Goal: Transaction & Acquisition: Download file/media

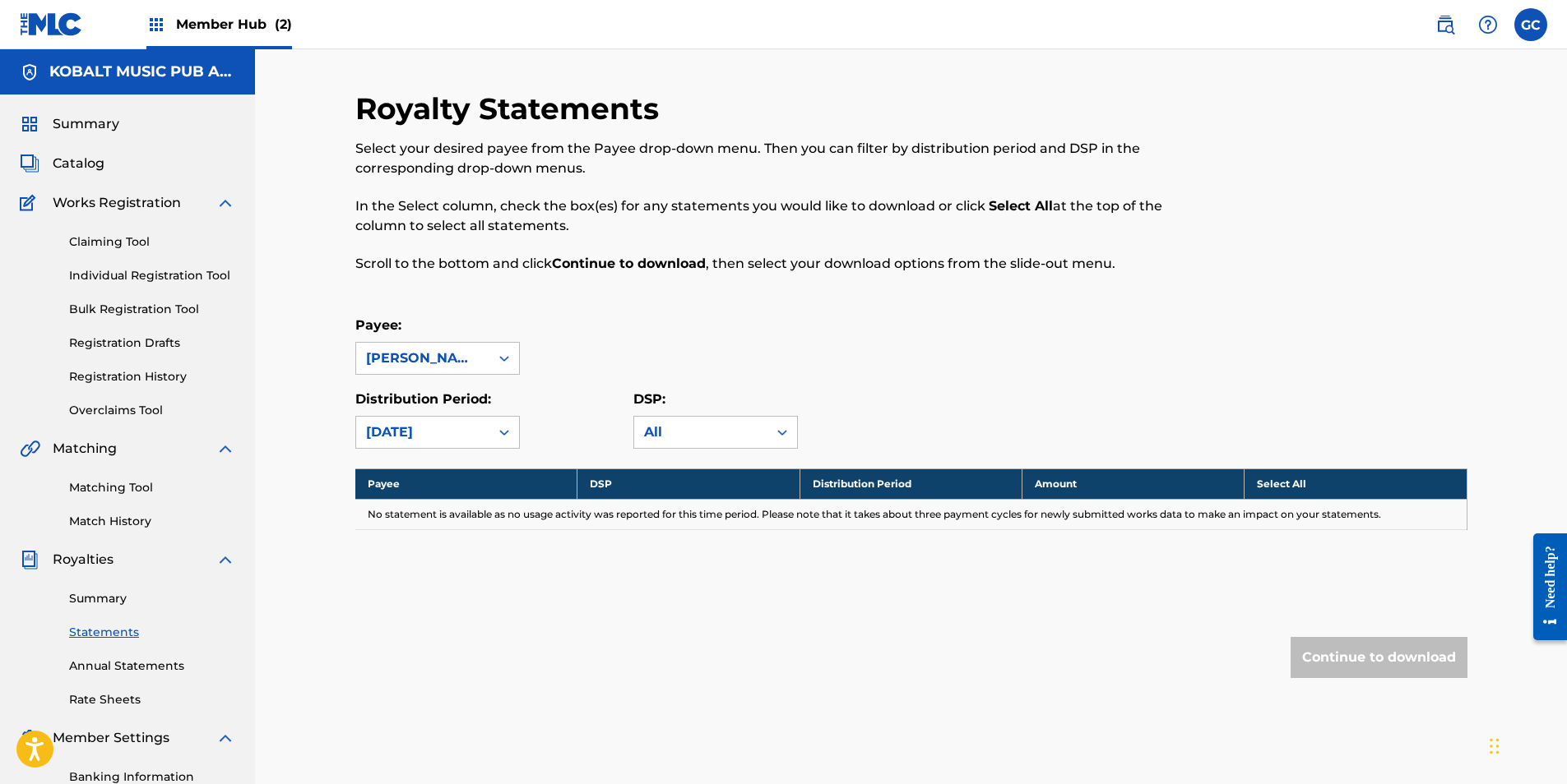
click at [199, 32] on span "Member Hub (2)" at bounding box center [234, 24] width 116 height 19
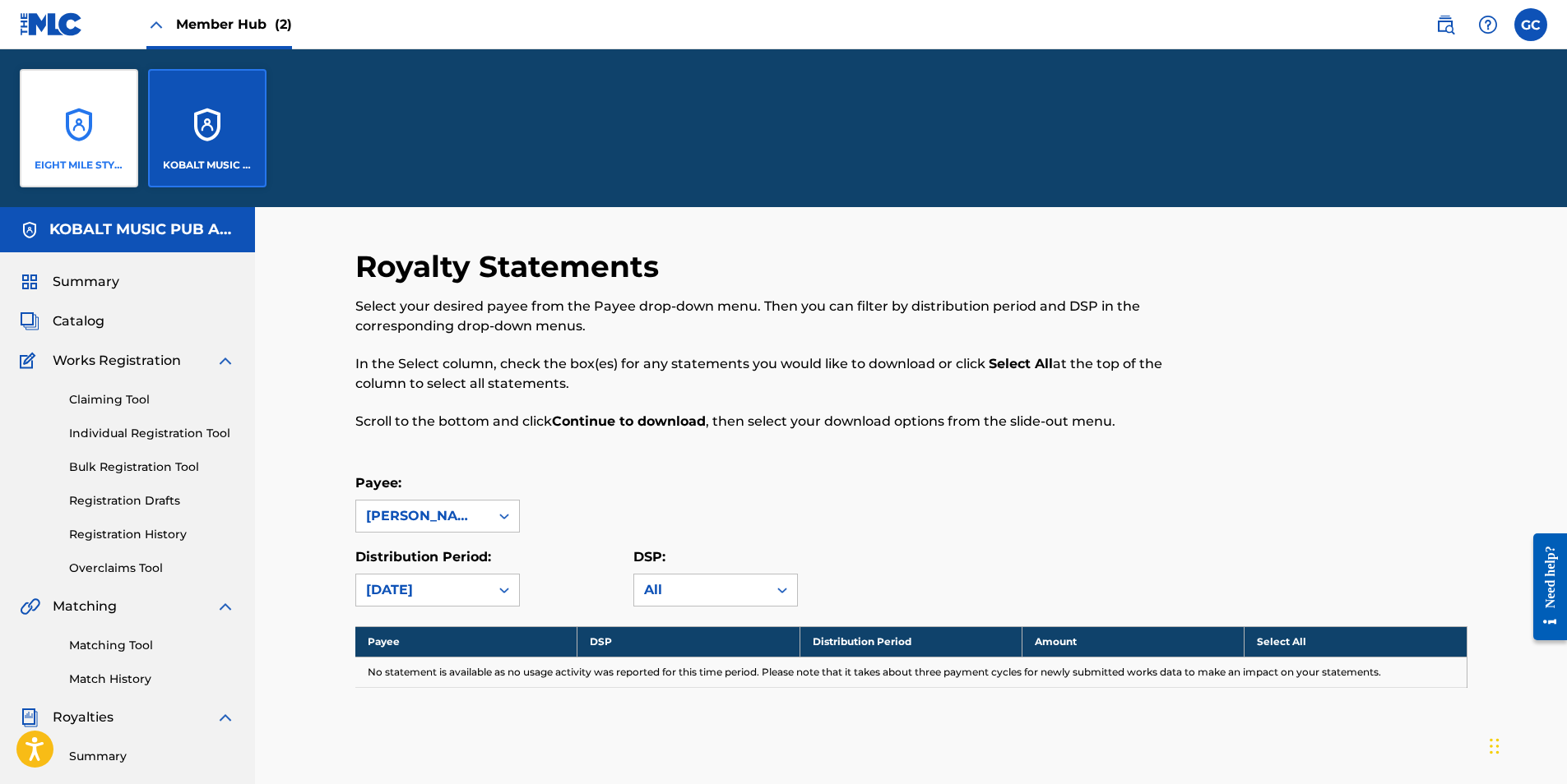
click at [86, 114] on div "EIGHT MILE STYLE MUSIC" at bounding box center [79, 128] width 119 height 119
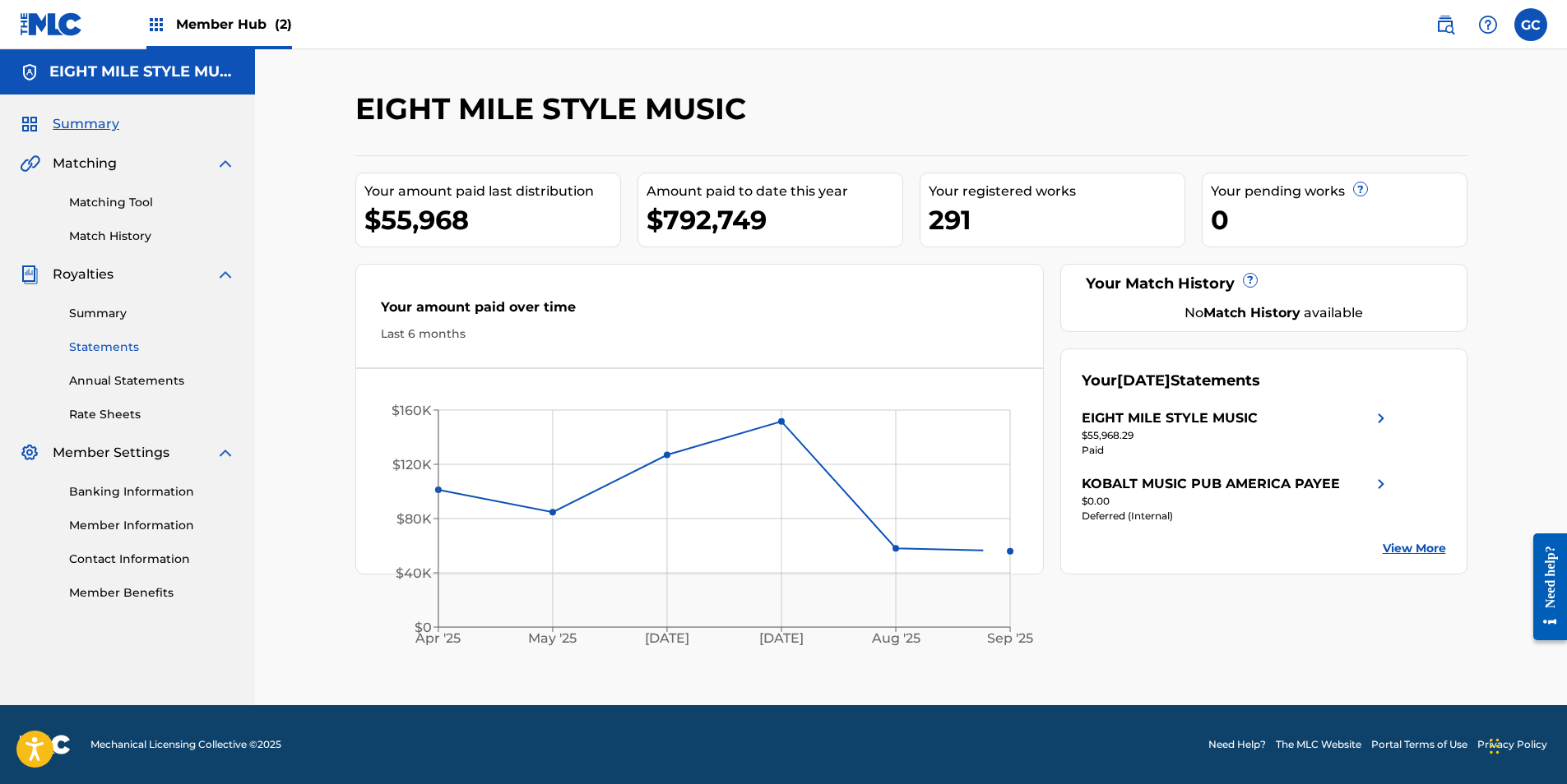
click at [116, 343] on link "Statements" at bounding box center [152, 346] width 166 height 17
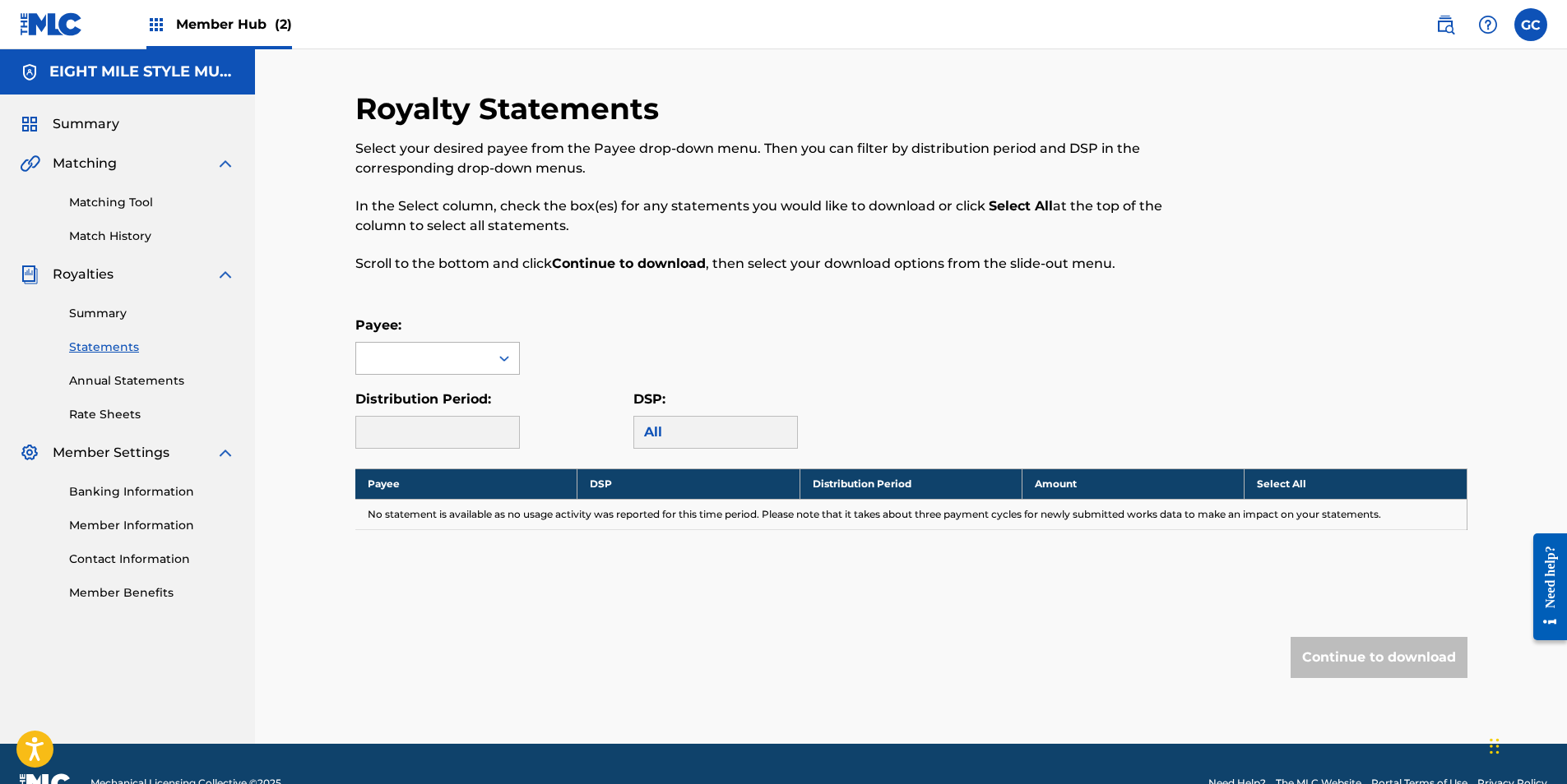
click at [501, 363] on icon at bounding box center [504, 358] width 16 height 16
click at [460, 402] on div "EIGHT MILE STYLE MUSIC" at bounding box center [438, 405] width 163 height 61
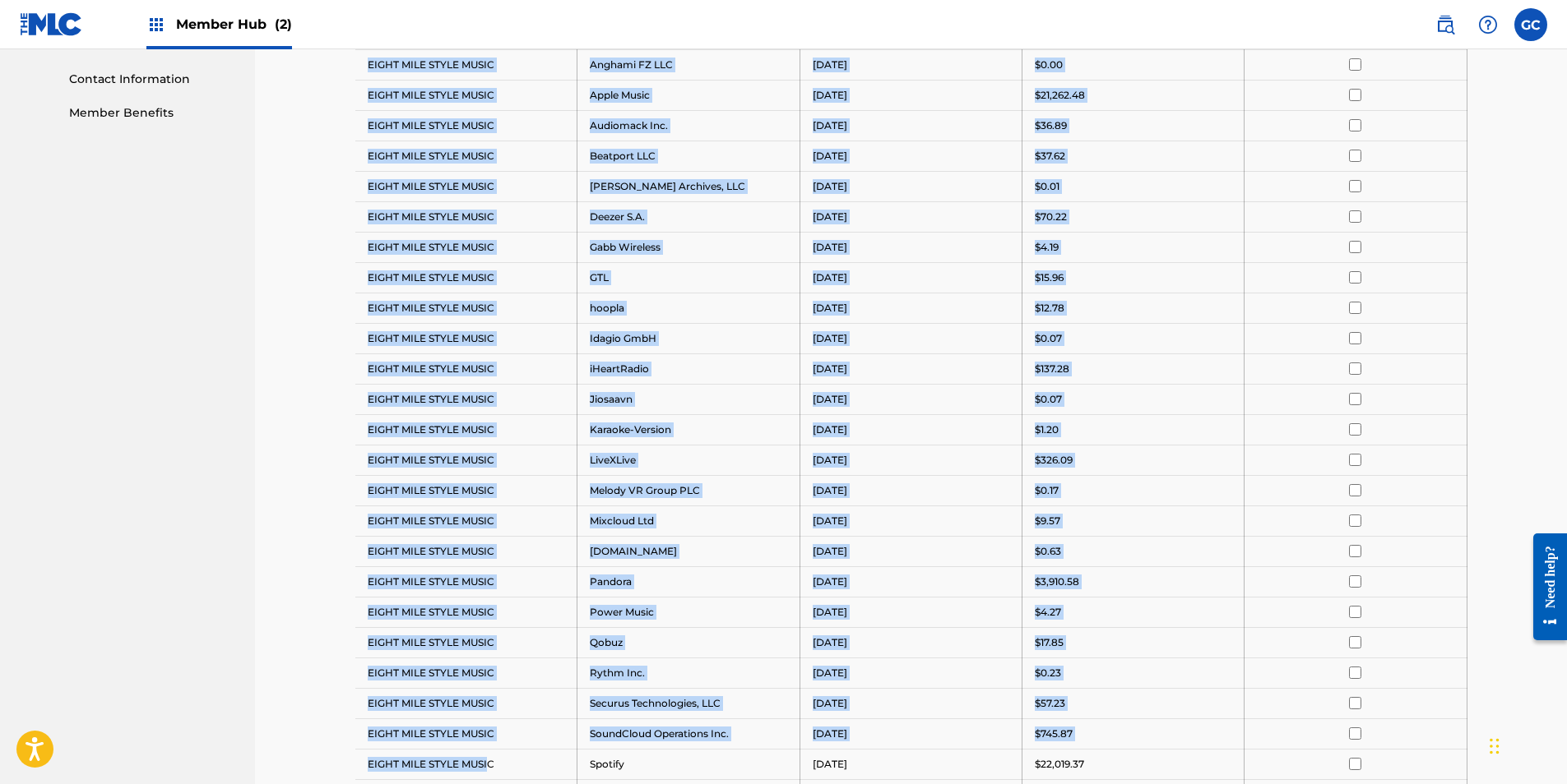
scroll to position [921, 0]
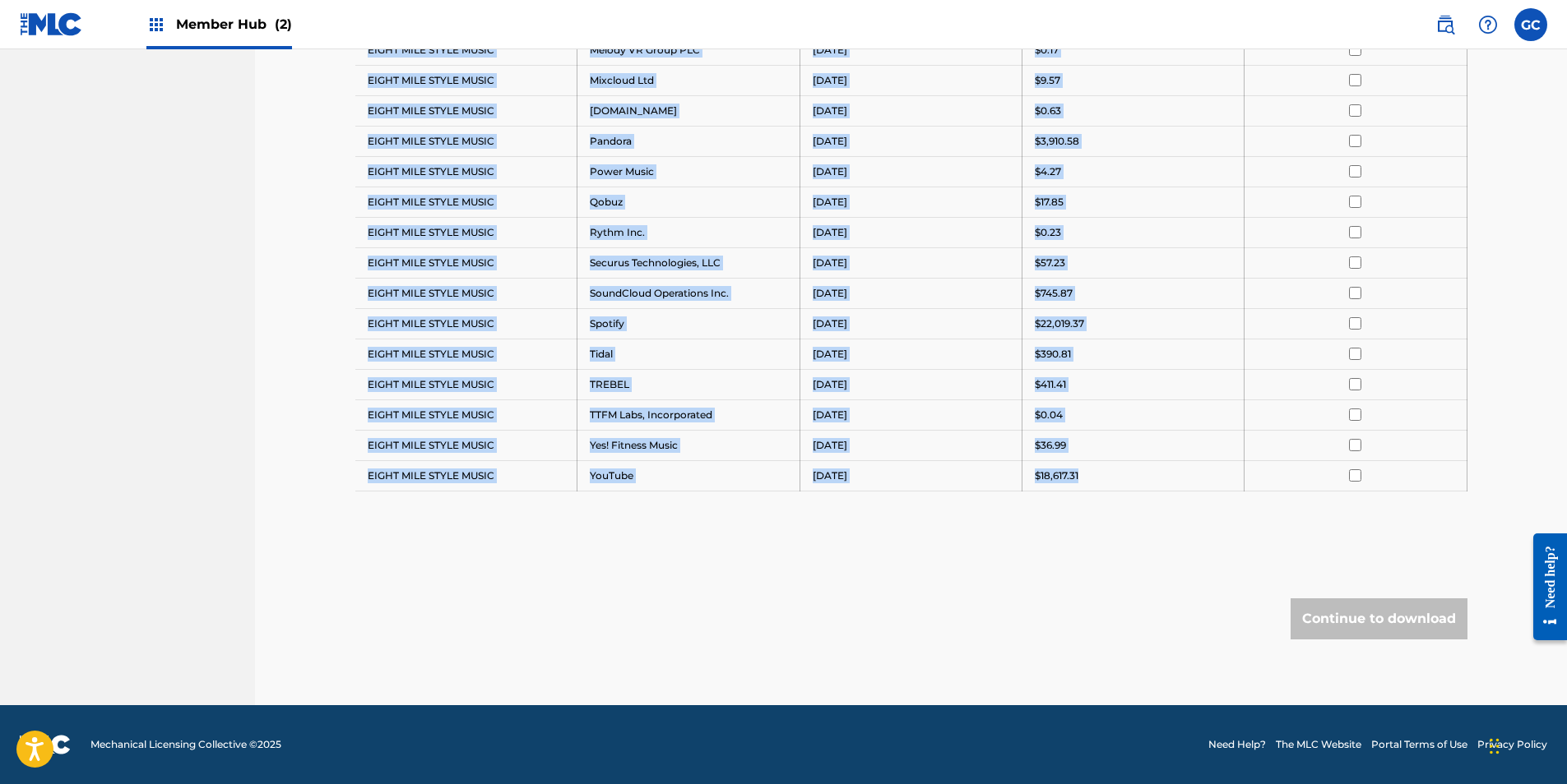
drag, startPoint x: 405, startPoint y: 458, endPoint x: 1116, endPoint y: 477, distance: 711.3
click at [1116, 477] on tbody "Payee DSP Distribution Period Amount Select All EIGHT MILE STYLE MUSIC Amazon M…" at bounding box center [911, 20] width 1112 height 943
drag, startPoint x: 1116, startPoint y: 477, endPoint x: 1061, endPoint y: 478, distance: 55.0
copy tbody "EIGHT MILE STYLE MUSIC Amazon Music [DATE] $9,860.43 EIGHT MILE STYLE MUSIC Ang…"
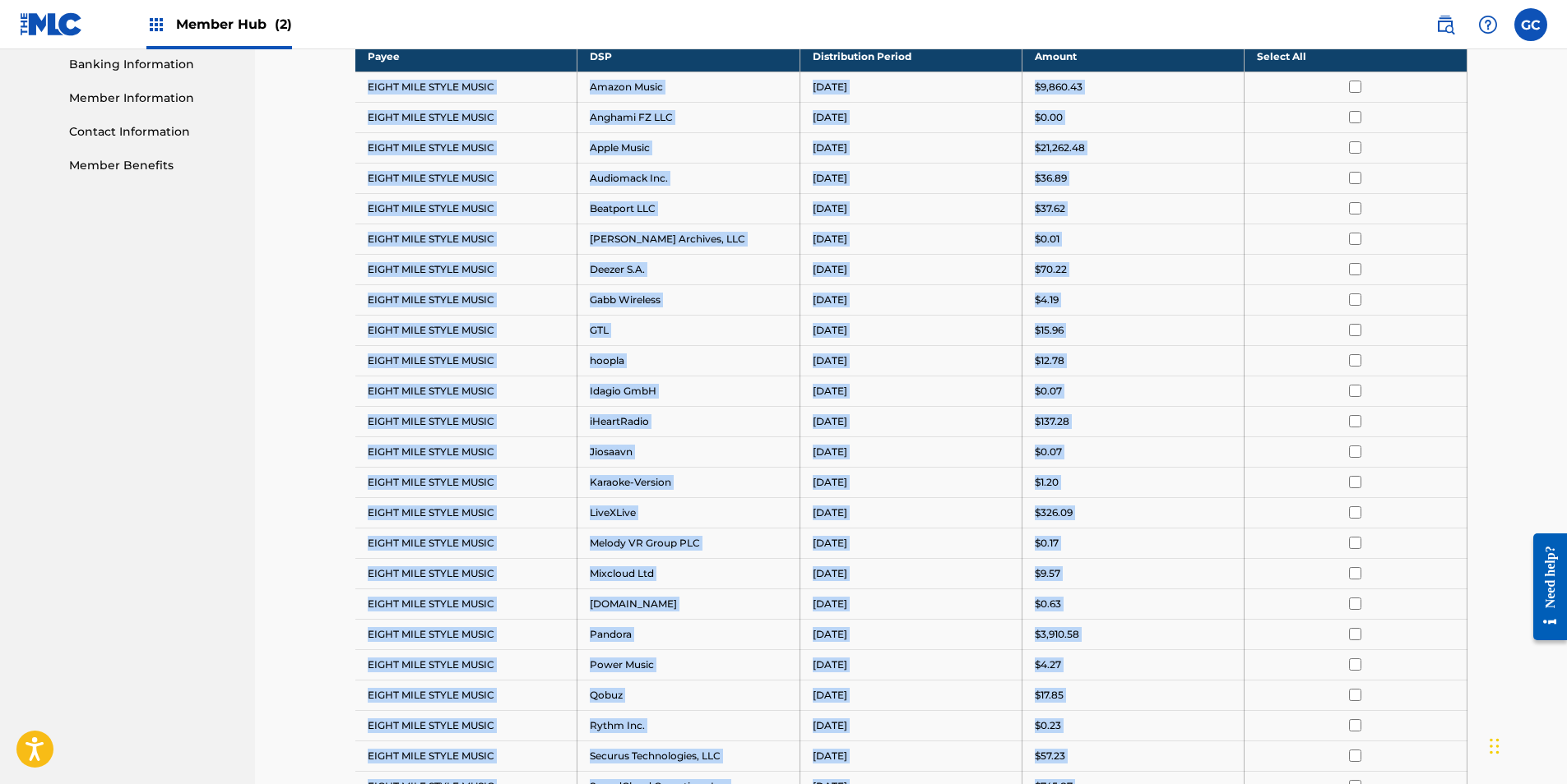
scroll to position [98, 0]
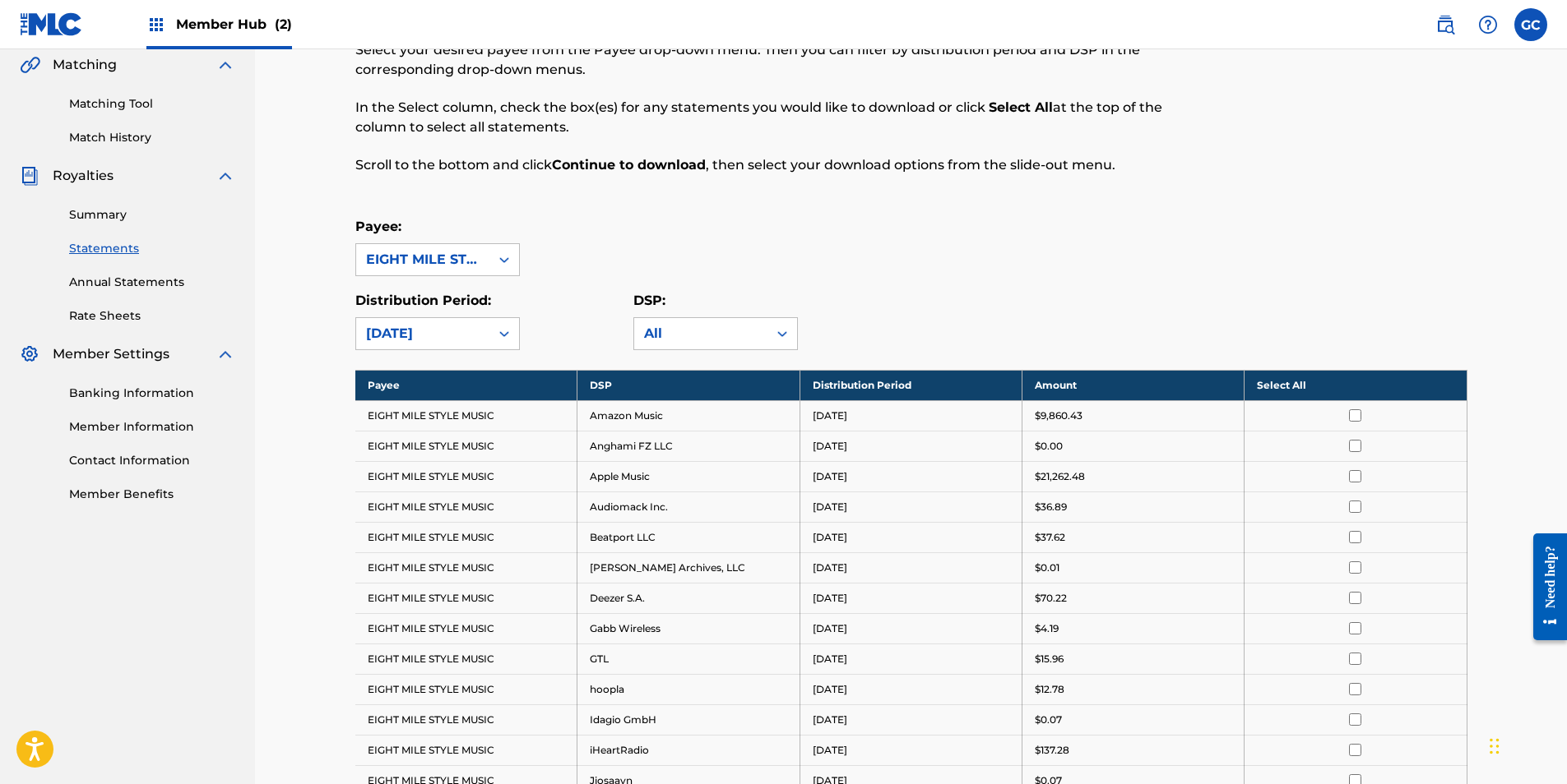
click at [1287, 388] on th "Select All" at bounding box center [1355, 385] width 222 height 30
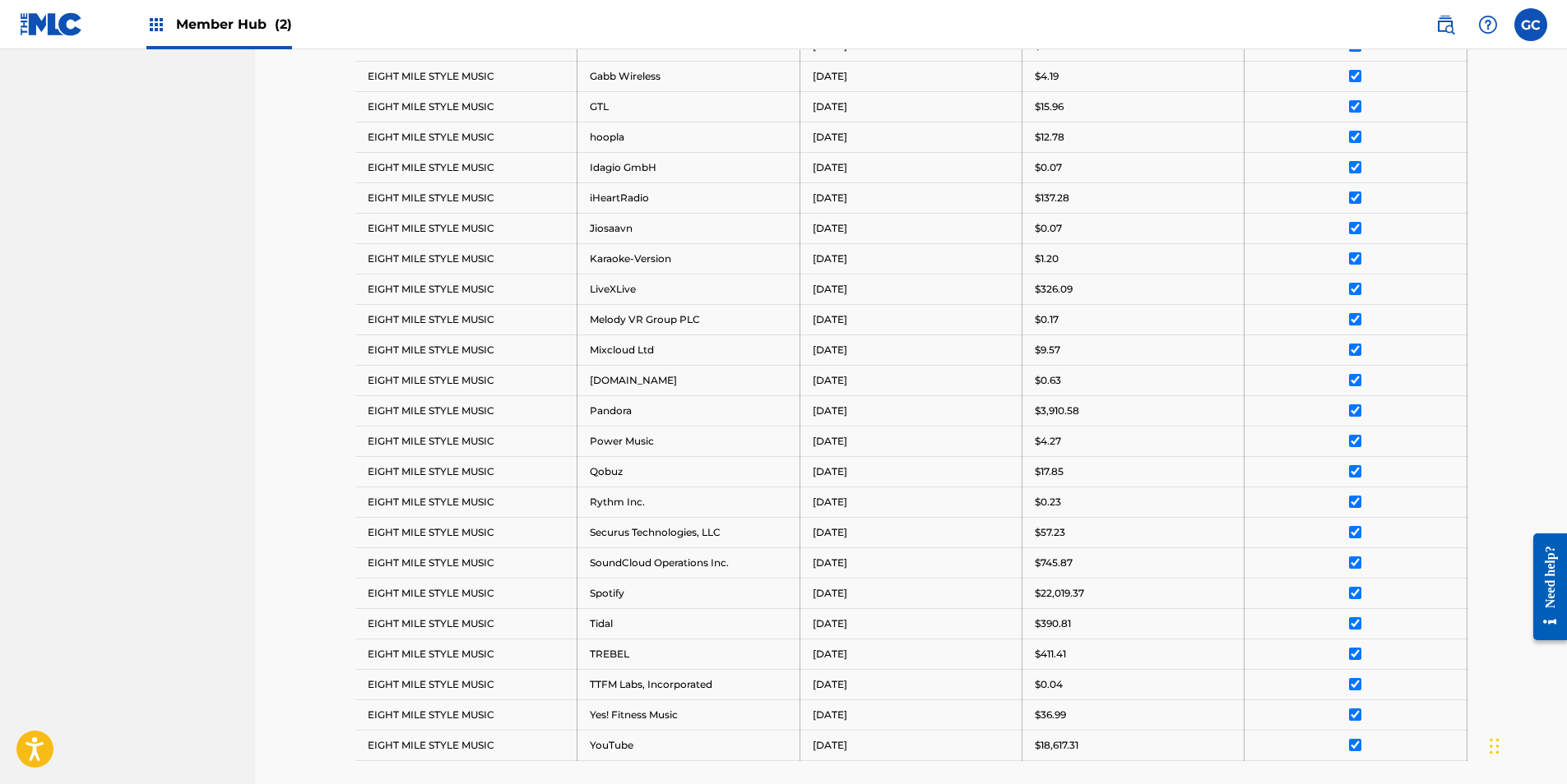
scroll to position [674, 0]
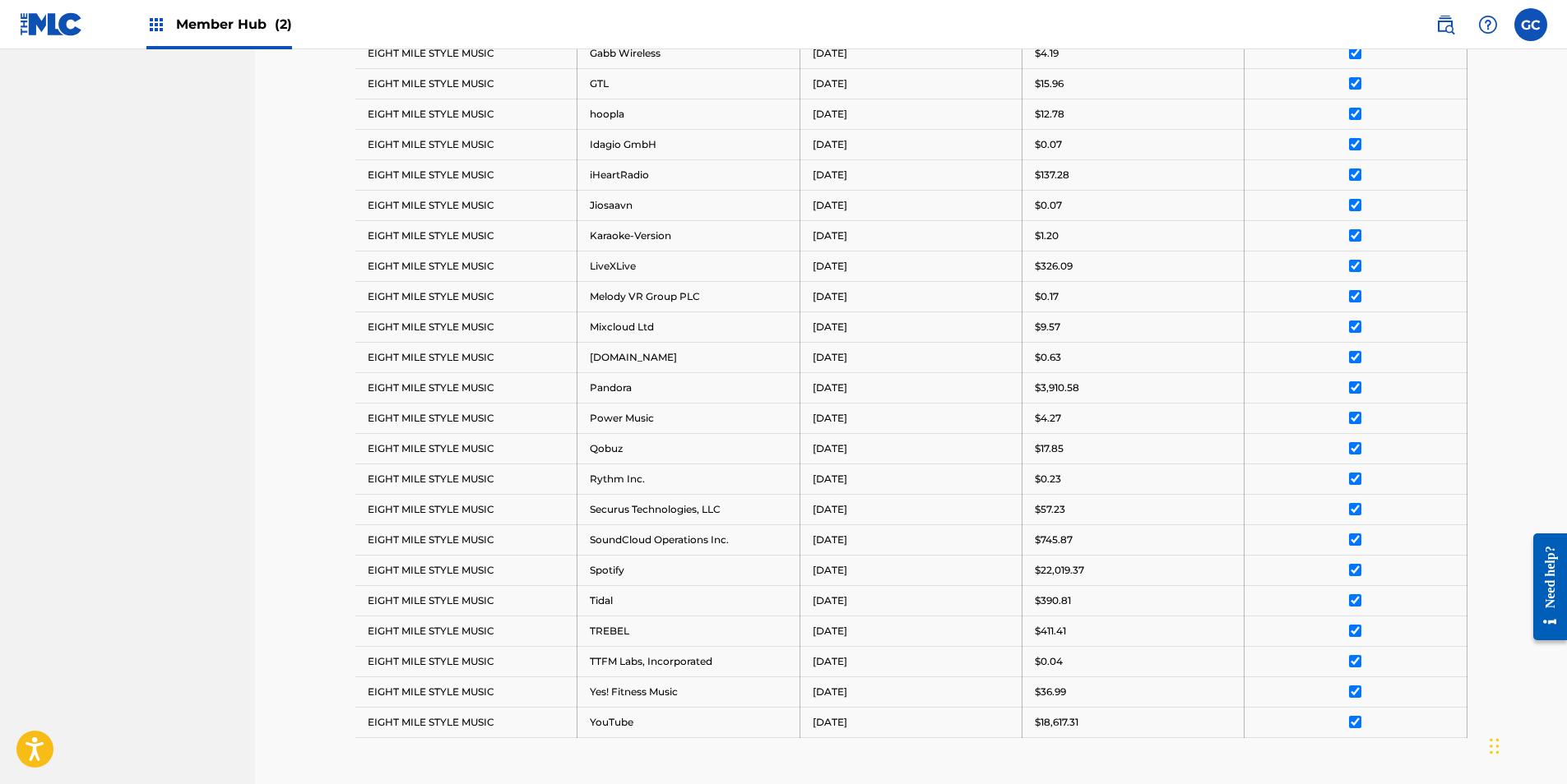
click at [1353, 571] on input "checkbox" at bounding box center [1355, 570] width 13 height 13
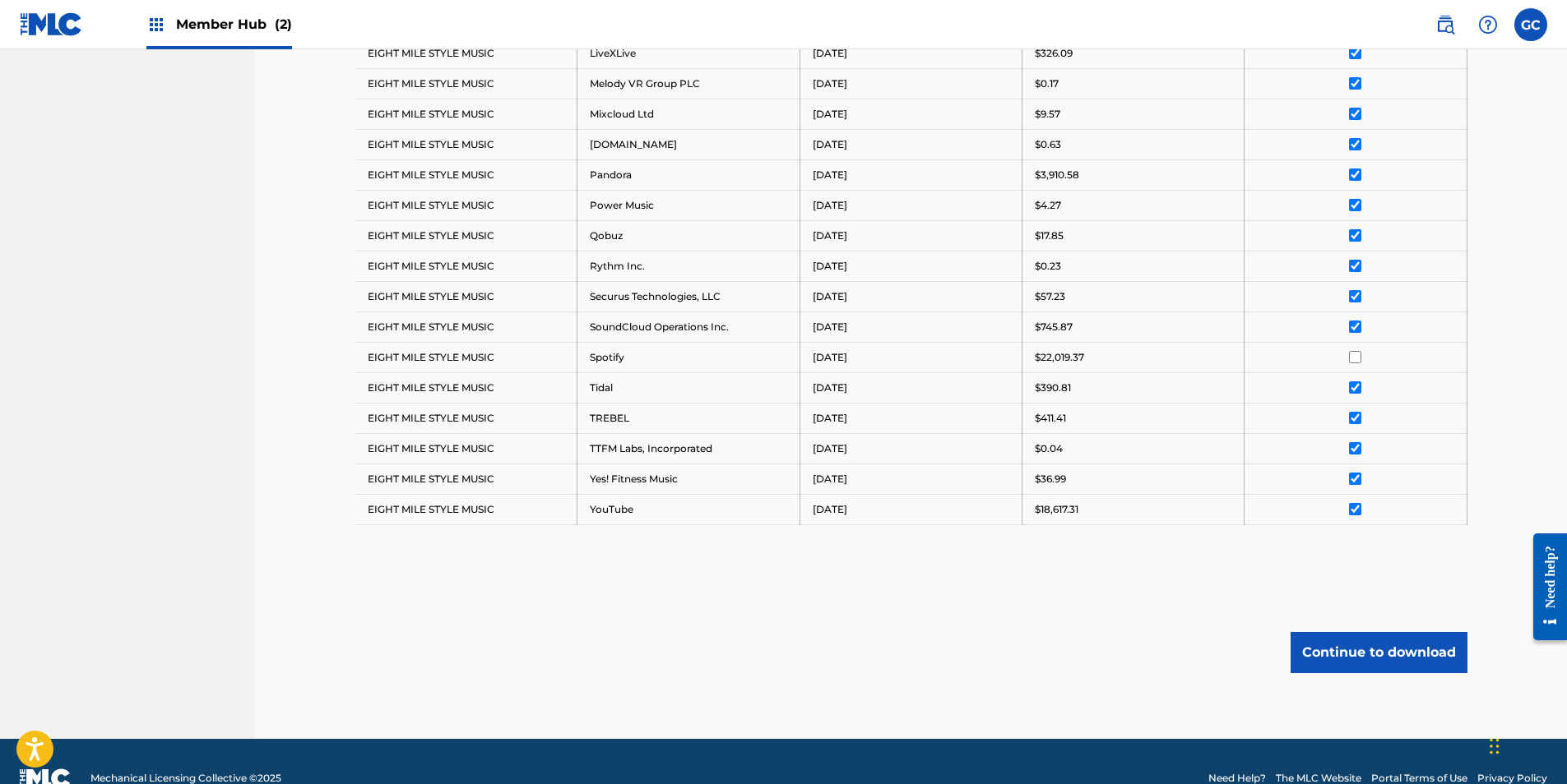
scroll to position [921, 0]
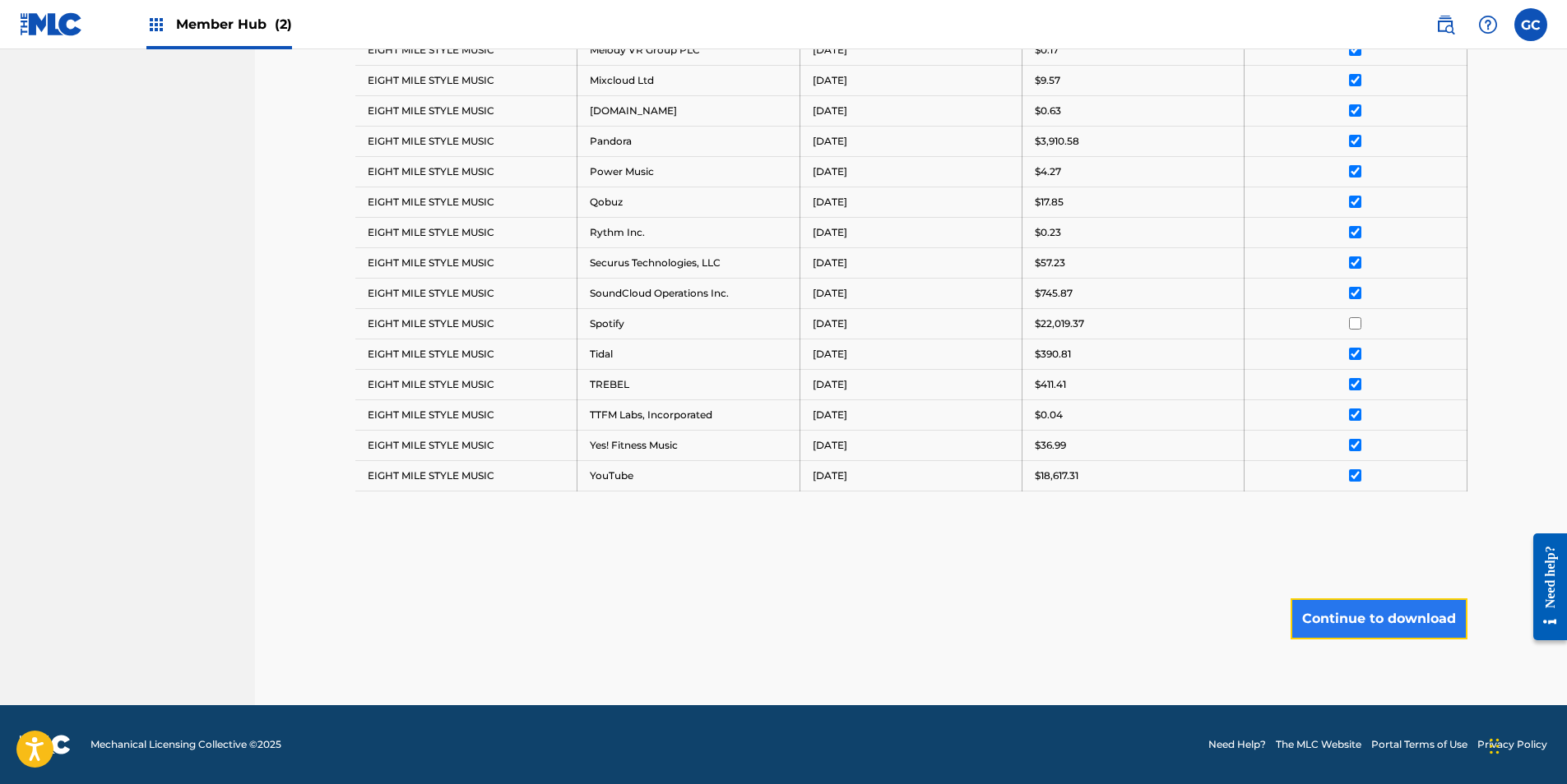
click at [1362, 634] on button "Continue to download" at bounding box center [1378, 619] width 177 height 41
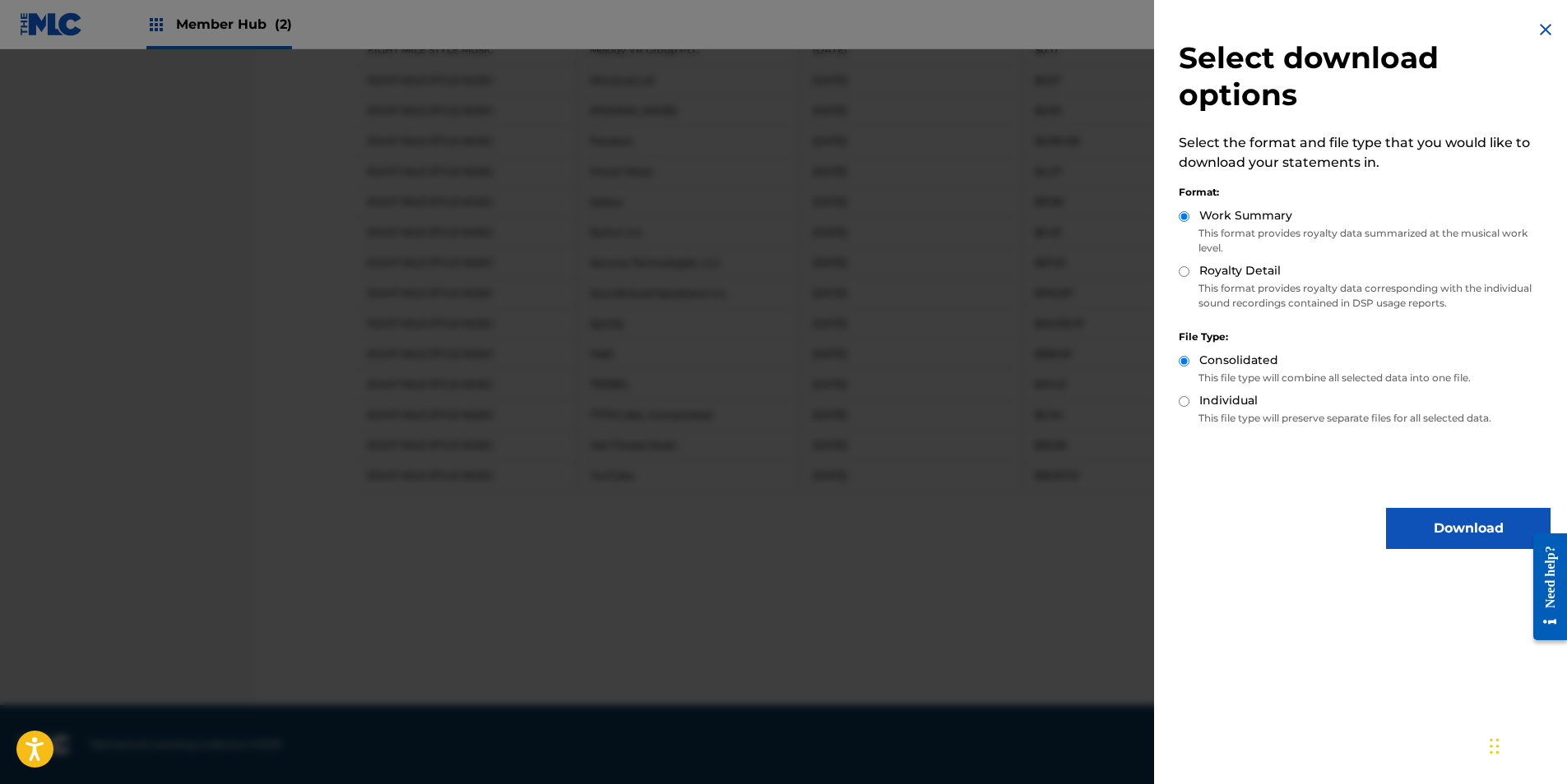
click at [1189, 271] on div "Royalty Detail" at bounding box center [1364, 271] width 372 height 19
click at [1185, 274] on input "Royalty Detail" at bounding box center [1184, 271] width 11 height 11
radio input "true"
click at [1424, 528] on button "Download" at bounding box center [1468, 529] width 164 height 41
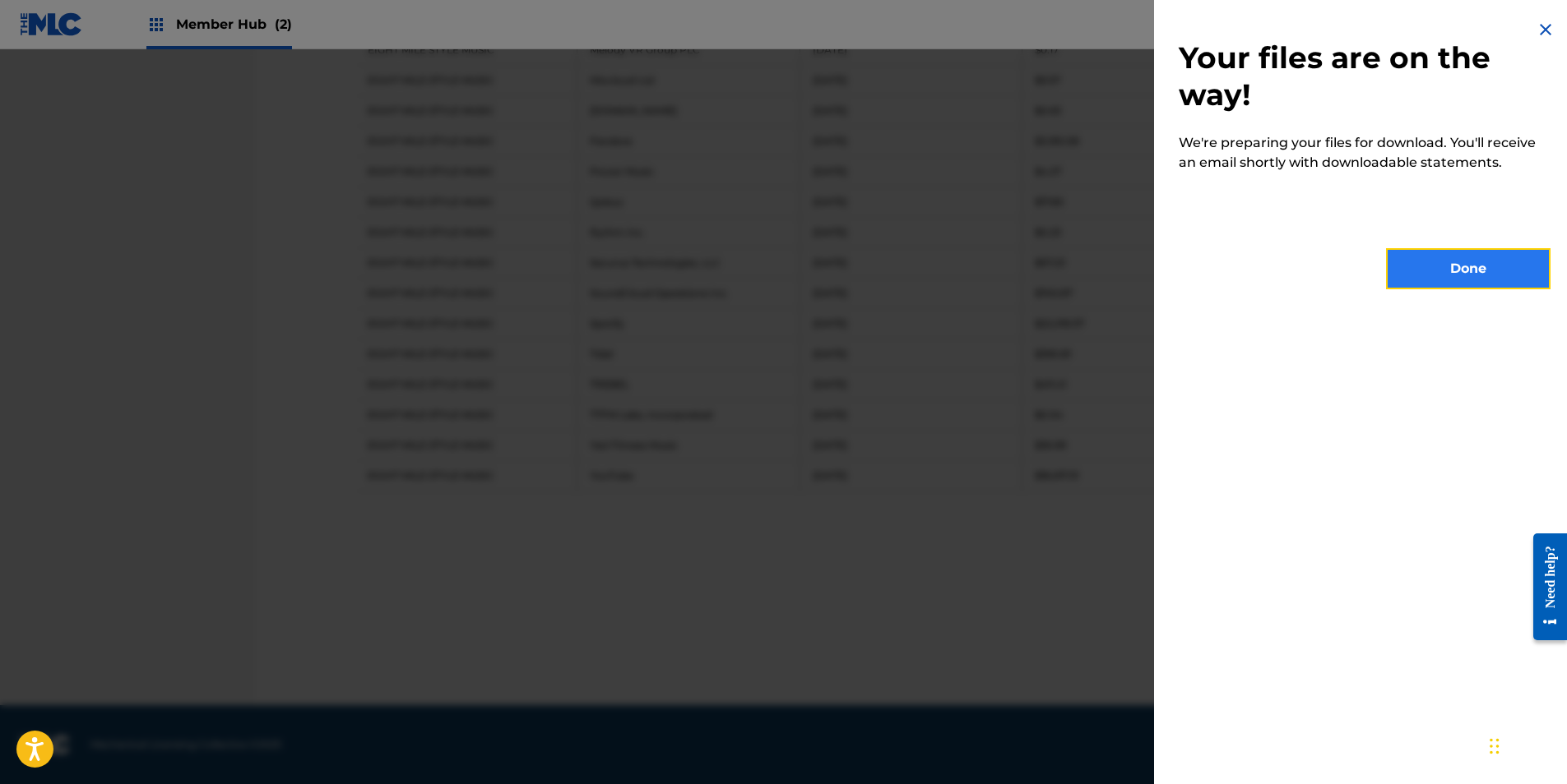
click at [1464, 254] on button "Done" at bounding box center [1468, 269] width 164 height 41
